Goal: Navigation & Orientation: Go to known website

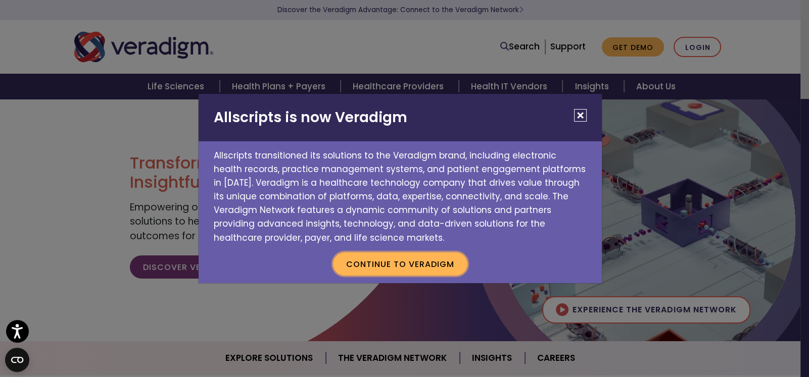
click at [427, 268] on button "Continue to Veradigm" at bounding box center [400, 264] width 134 height 23
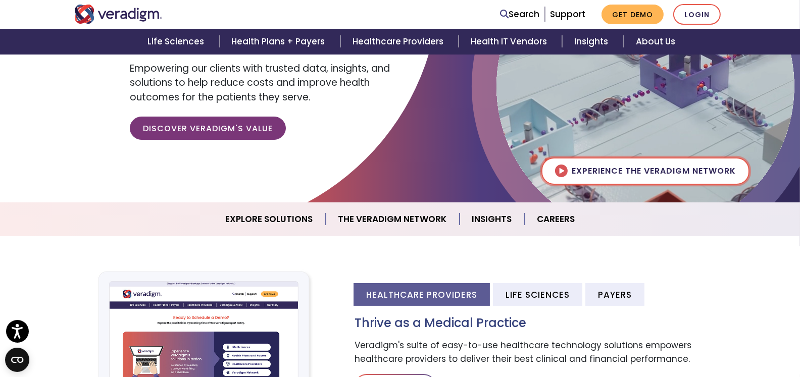
scroll to position [303, 0]
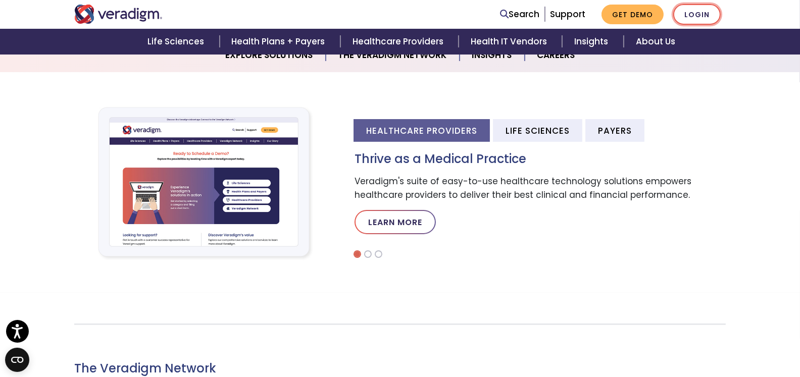
click at [689, 12] on link "Login" at bounding box center [696, 14] width 47 height 21
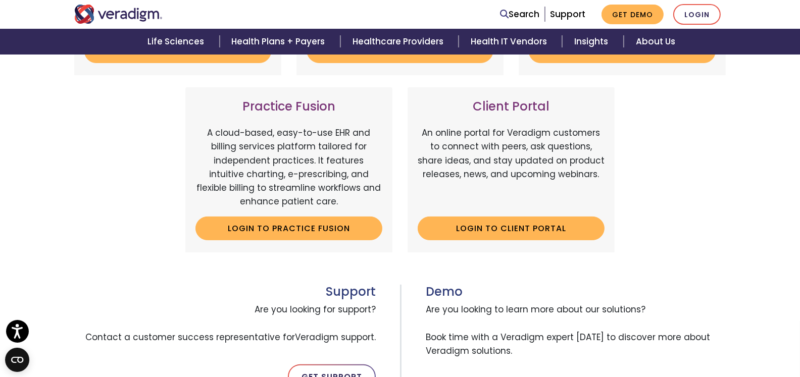
scroll to position [303, 0]
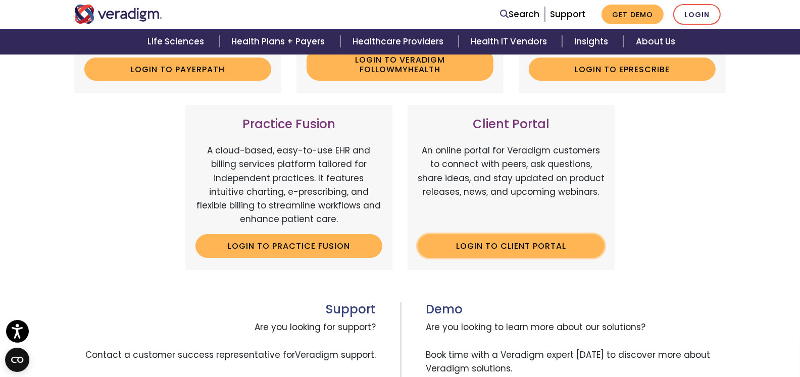
click at [523, 247] on link "Login to Client Portal" at bounding box center [511, 245] width 187 height 23
